Goal: Task Accomplishment & Management: Use online tool/utility

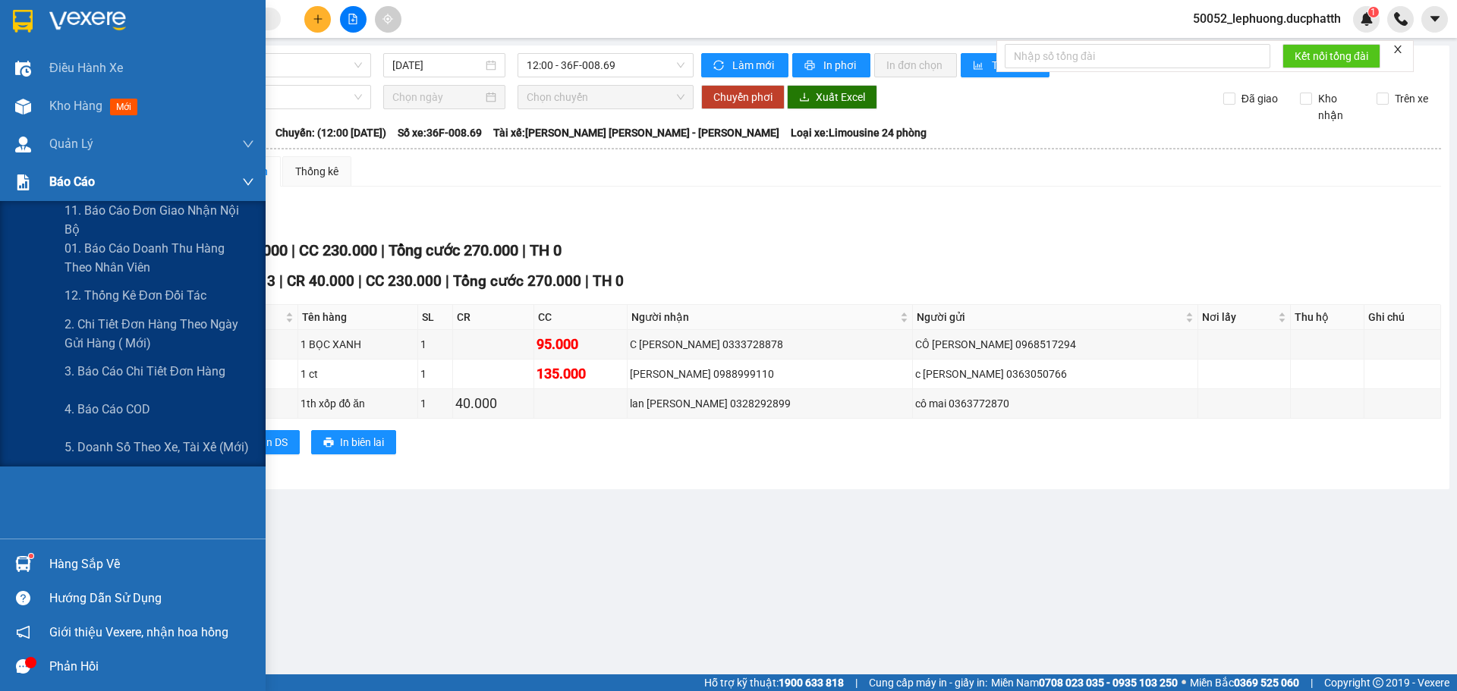
click at [83, 181] on span "Báo cáo" at bounding box center [72, 181] width 46 height 19
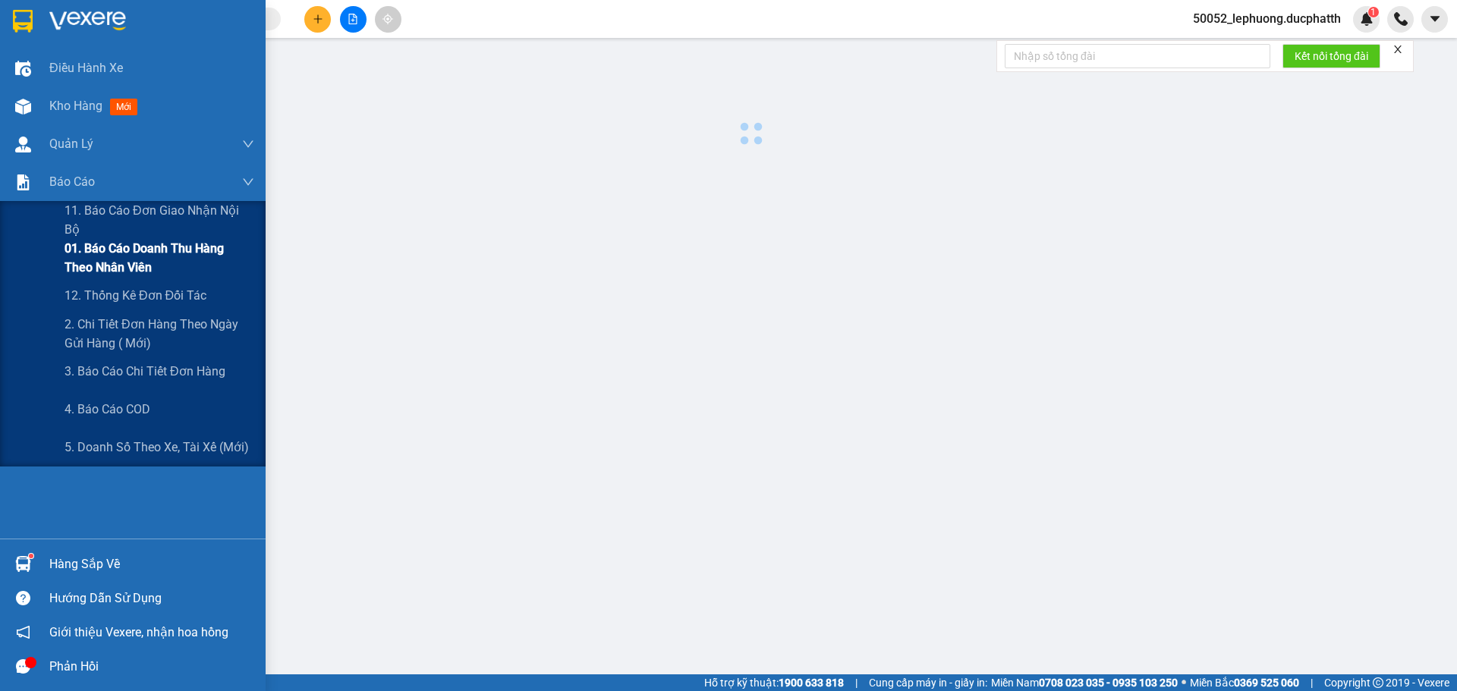
click at [128, 256] on span "01. Báo cáo doanh thu hàng theo nhân viên" at bounding box center [159, 258] width 190 height 38
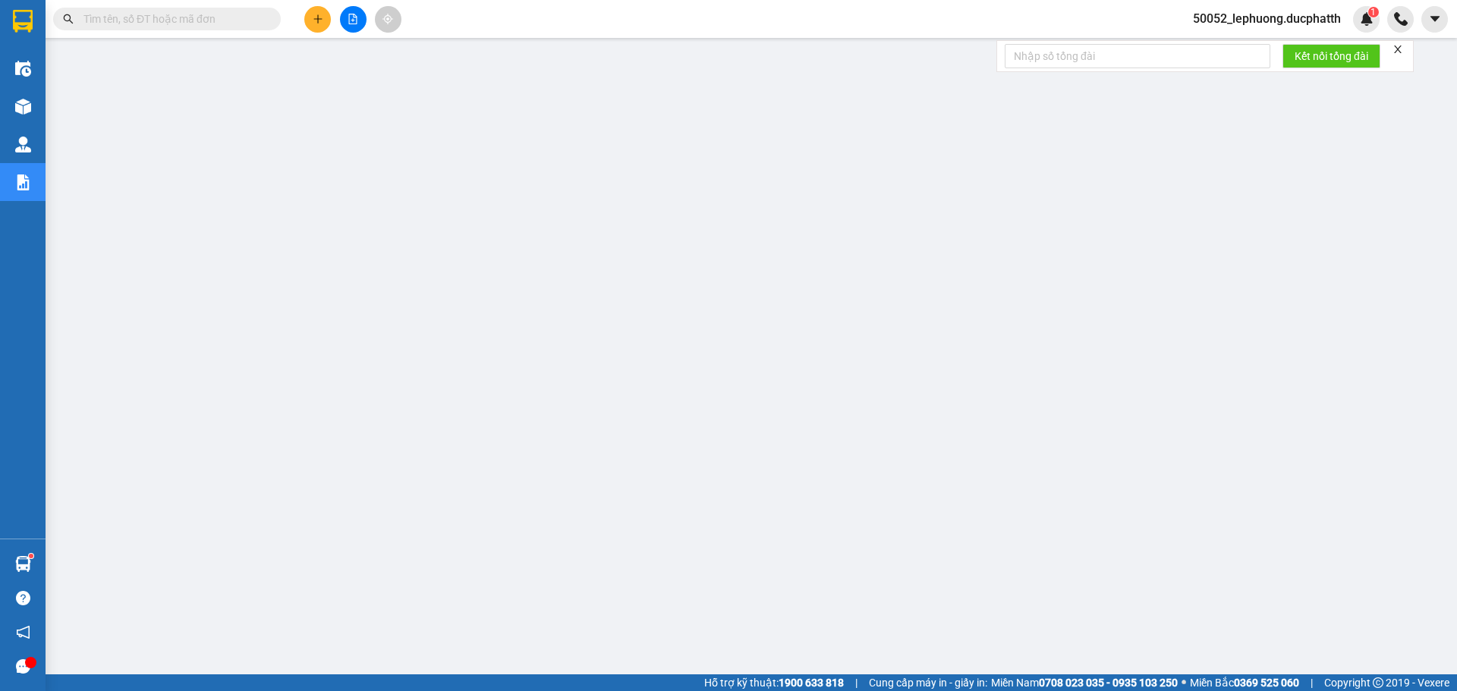
click at [357, 21] on icon "file-add" at bounding box center [353, 19] width 8 height 11
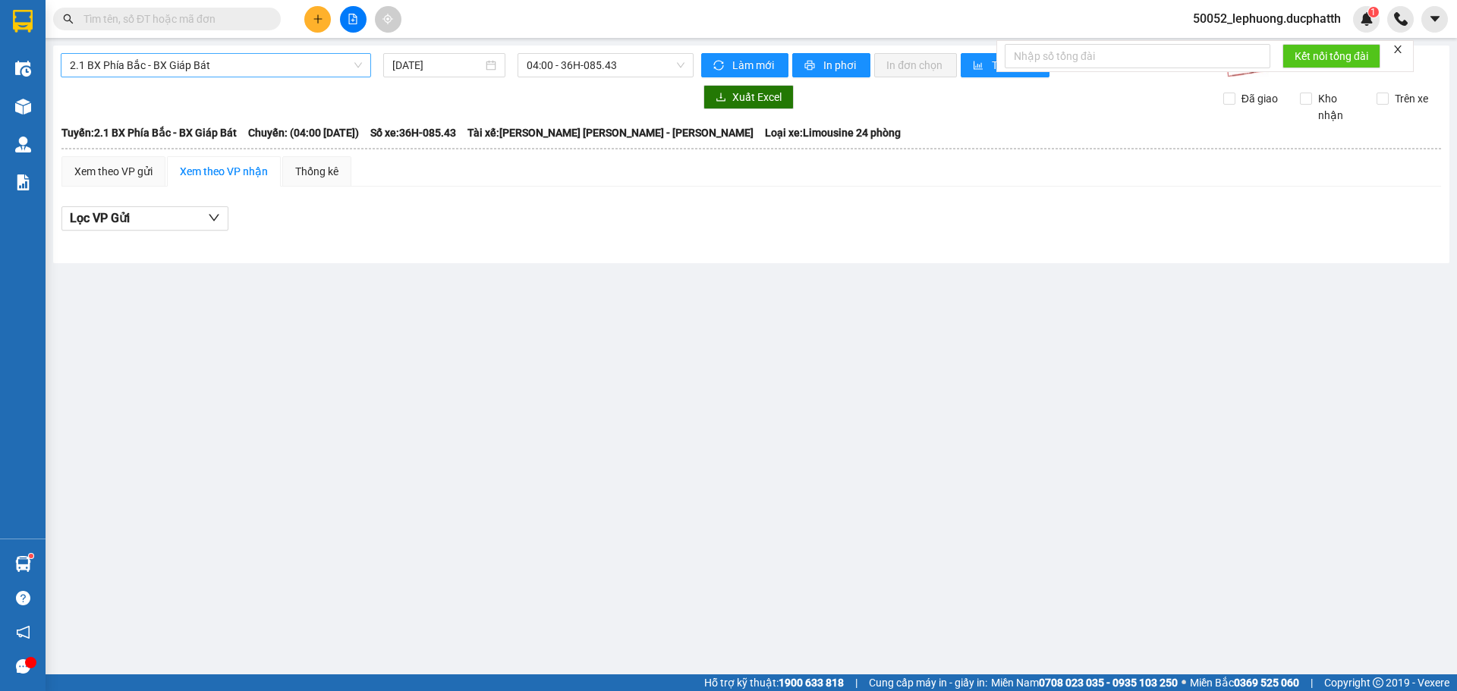
click at [263, 61] on span "2.1 BX Phía Bắc - BX Giáp Bát" at bounding box center [216, 65] width 292 height 23
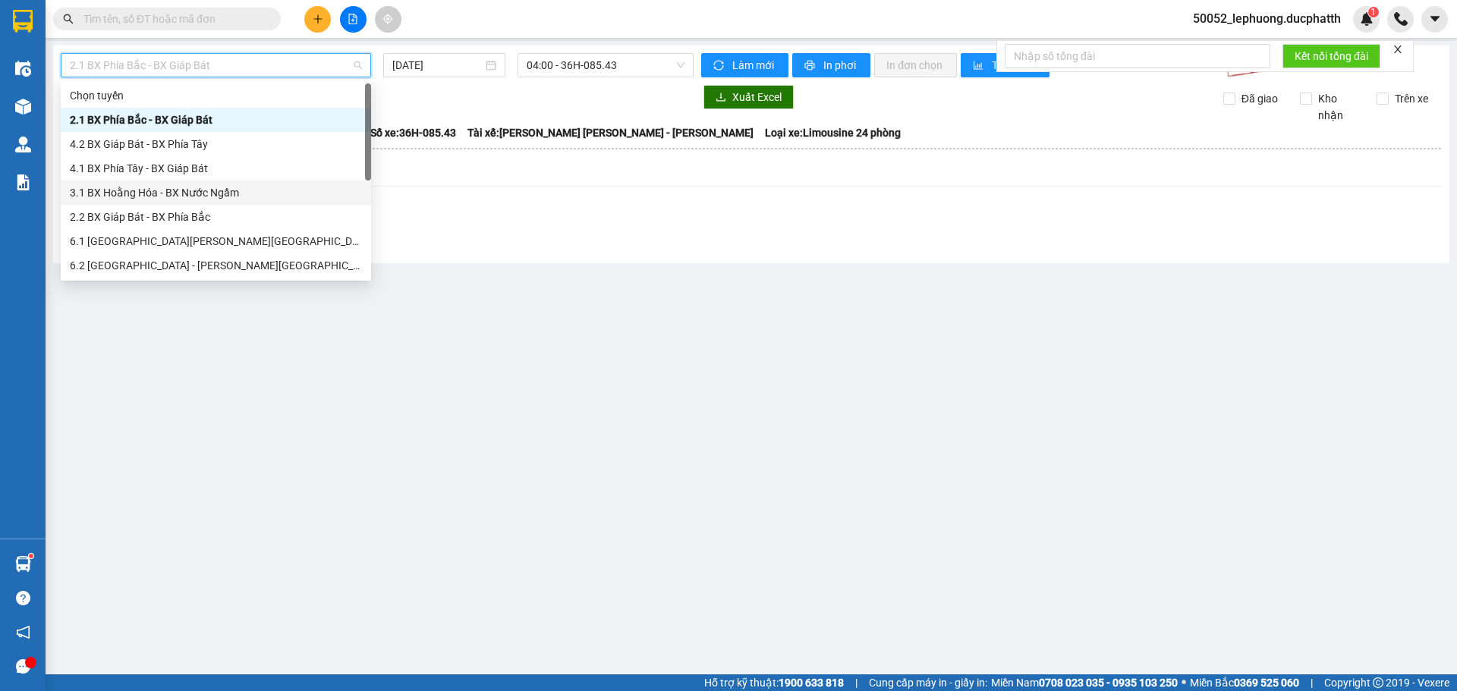
click at [192, 197] on div "3.1 BX Hoằng Hóa - BX Nước Ngầm" at bounding box center [216, 192] width 292 height 17
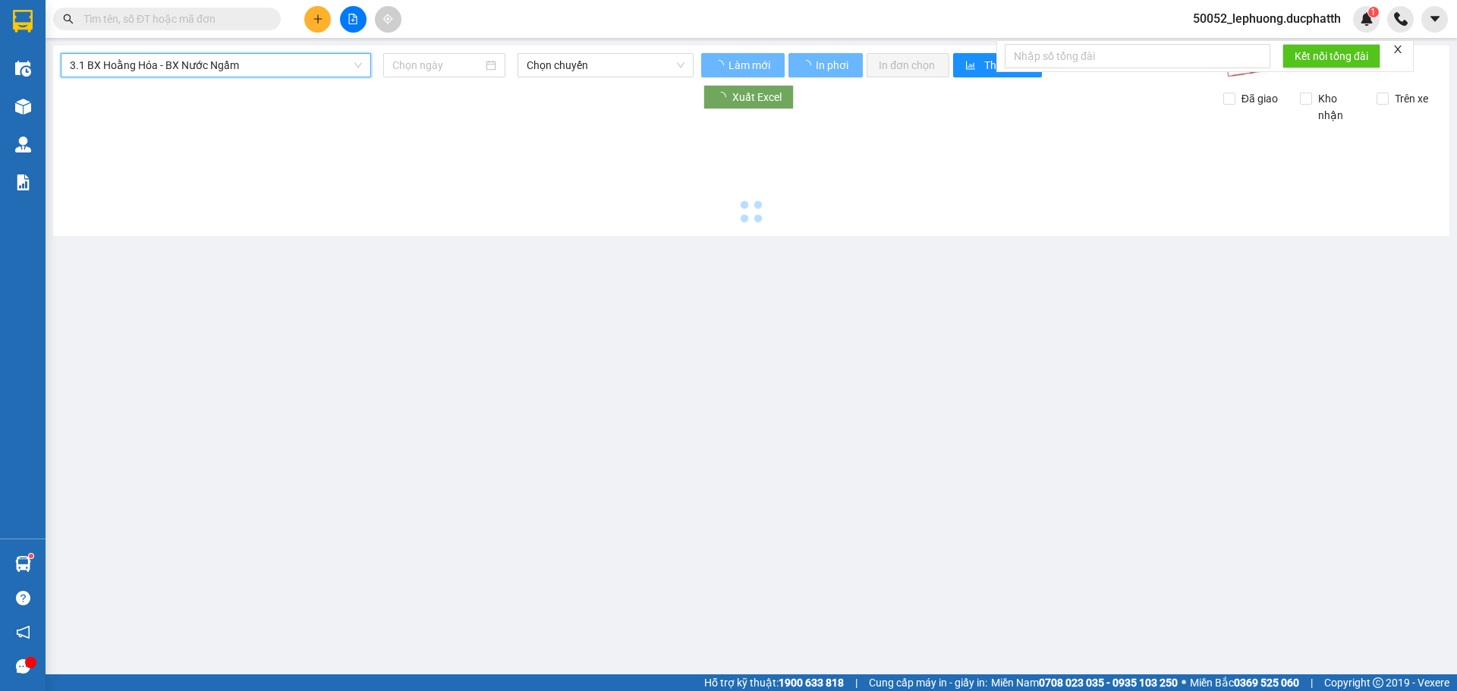
type input "[DATE]"
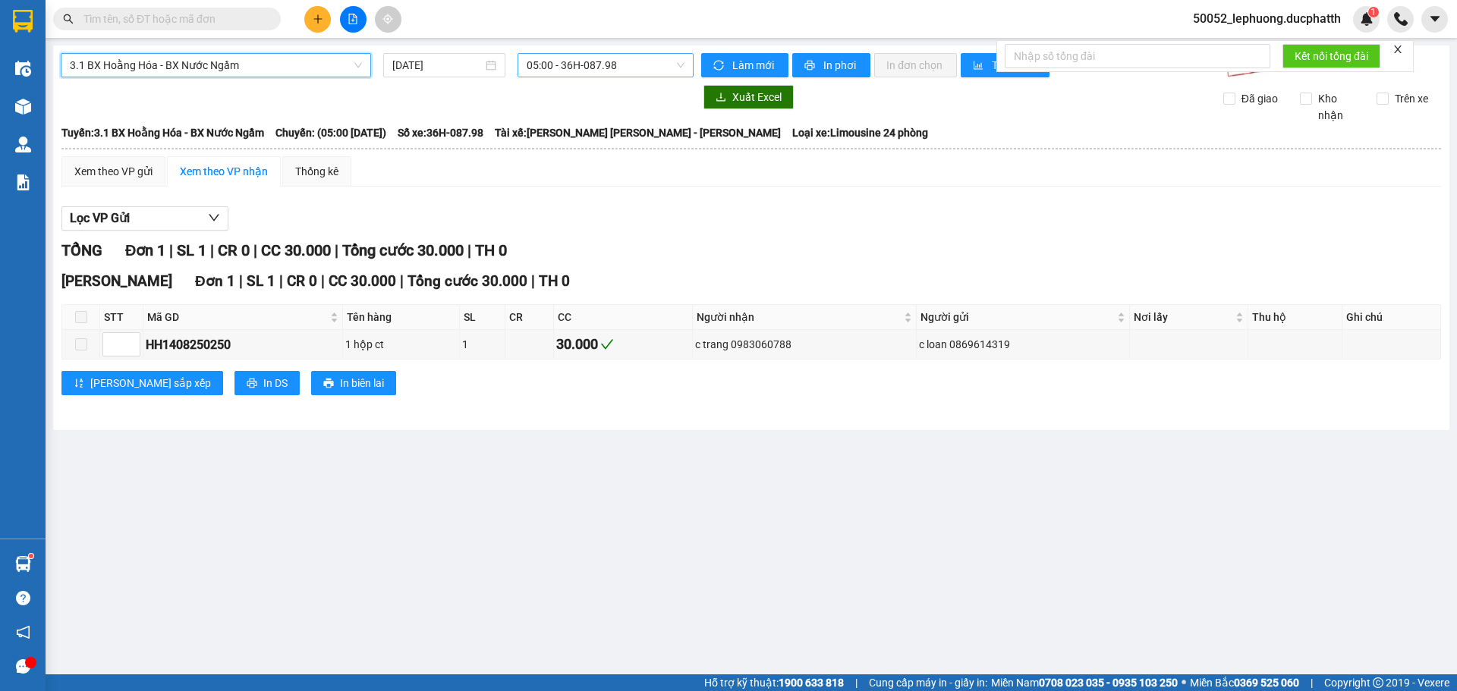
click at [609, 63] on span "05:00 - 36H-087.98" at bounding box center [606, 65] width 158 height 23
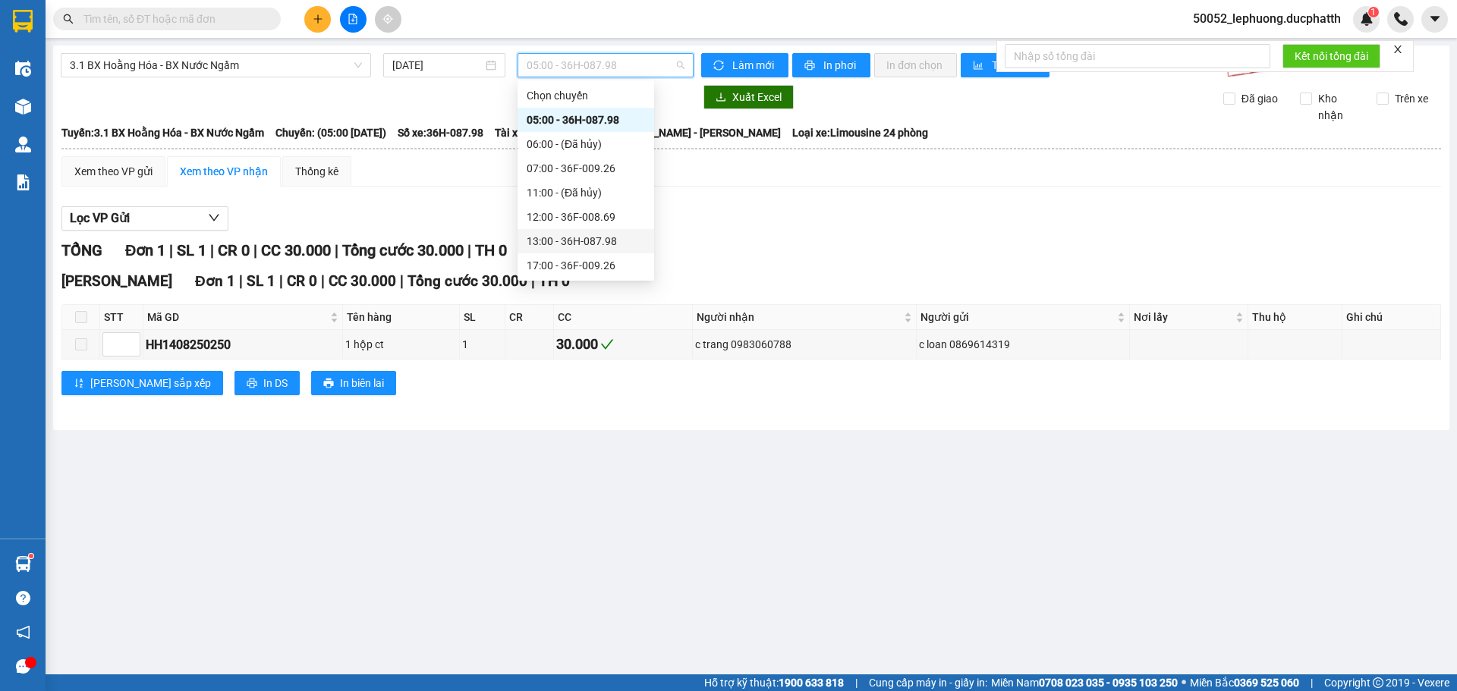
click at [602, 240] on div "13:00 - 36H-087.98" at bounding box center [586, 241] width 118 height 17
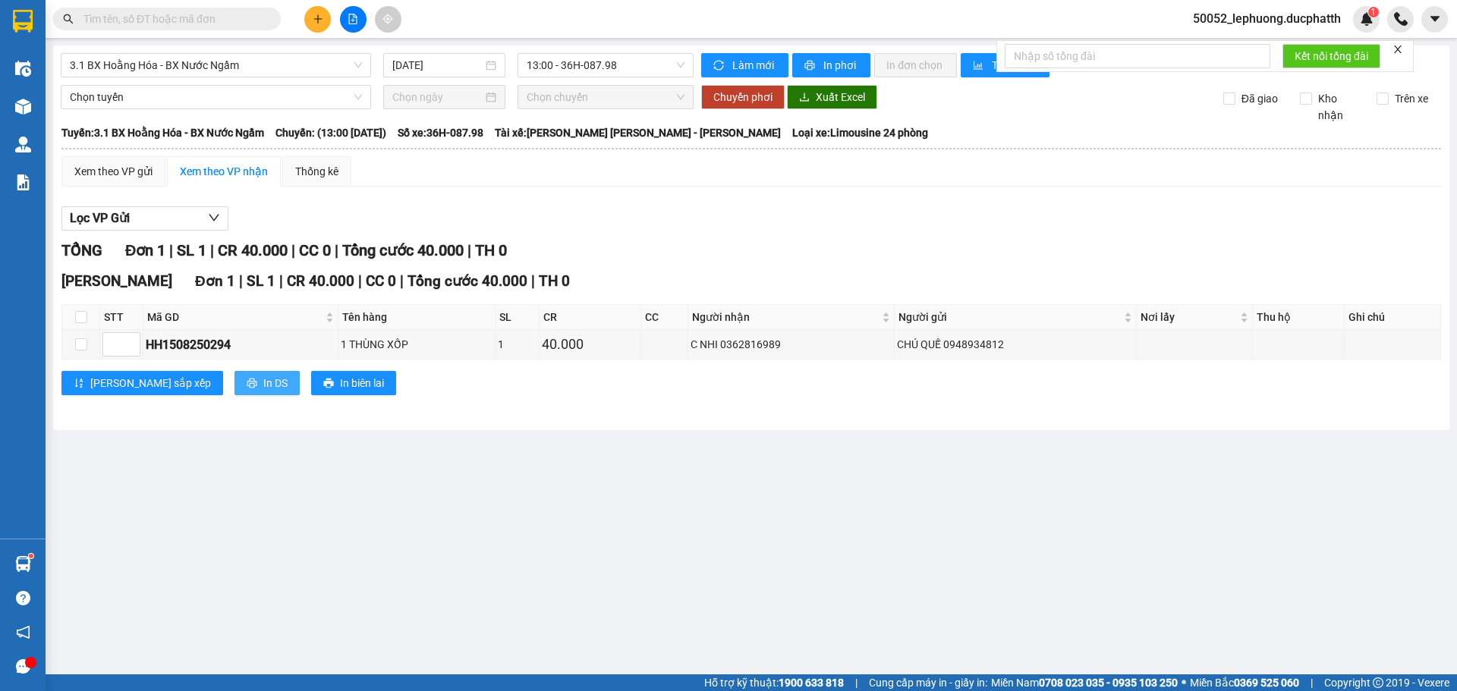
click at [263, 381] on span "In DS" at bounding box center [275, 383] width 24 height 17
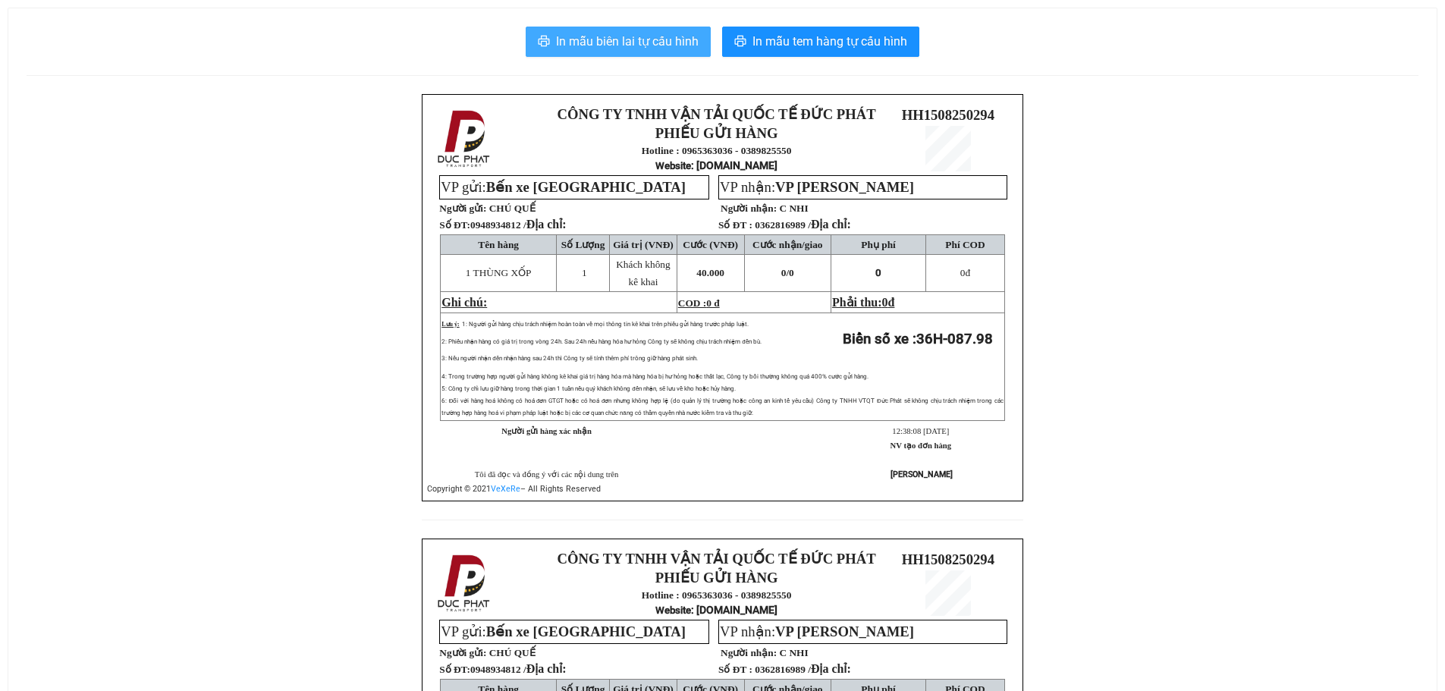
click at [632, 34] on span "In mẫu biên lai tự cấu hình" at bounding box center [627, 41] width 143 height 19
